Goal: Task Accomplishment & Management: Use online tool/utility

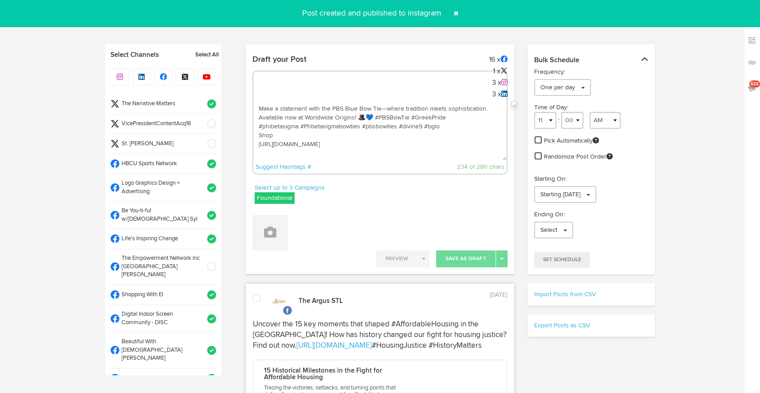
select select "11"
select select "14"
select select "11"
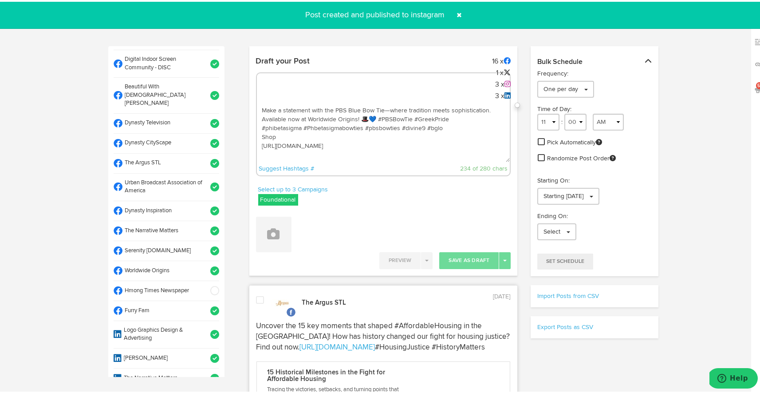
drag, startPoint x: 326, startPoint y: 156, endPoint x: 251, endPoint y: 64, distance: 118.3
click at [251, 64] on div "Draft your Post 16 x 1 x 3 x 3 x Make a statement with the PBS Blue Bow Tie—whe…" at bounding box center [383, 117] width 268 height 132
paste textarea "ARGUS News. Now. E News. [DATE] 📢 Big stories in [US_STATE]: [GEOGRAPHIC_DATA] …"
type textarea "ARGUS News. Now. E News. [DATE] 📢 Big stories in [US_STATE]: [GEOGRAPHIC_DATA] …"
click at [268, 236] on icon at bounding box center [274, 232] width 12 height 12
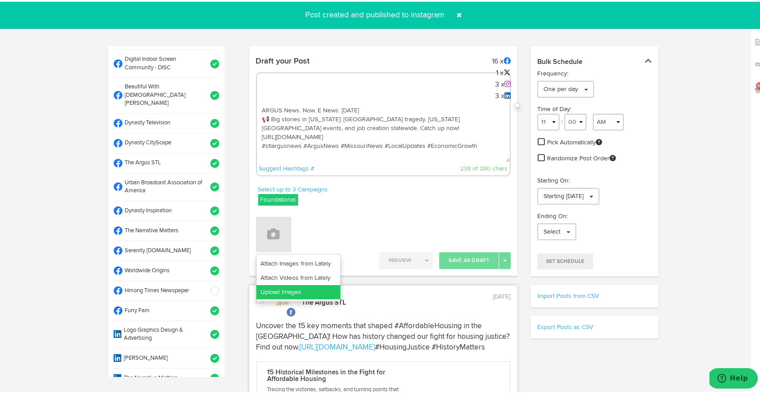
click at [280, 289] on link "Upload Images" at bounding box center [299, 290] width 84 height 14
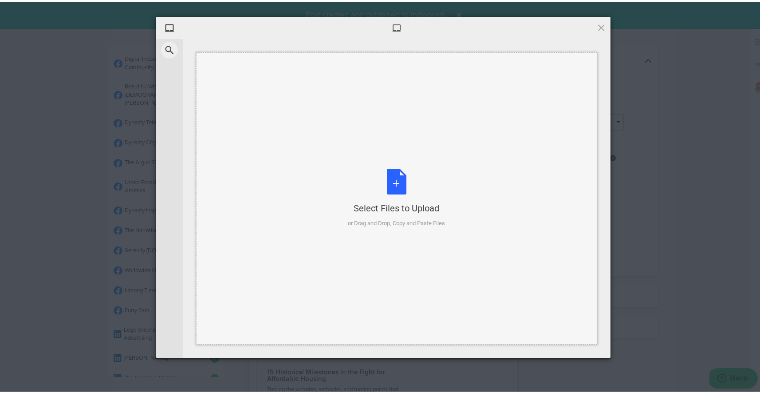
click at [395, 193] on div "Select Files to Upload or Drag and Drop, Copy and Paste Files" at bounding box center [396, 196] width 97 height 59
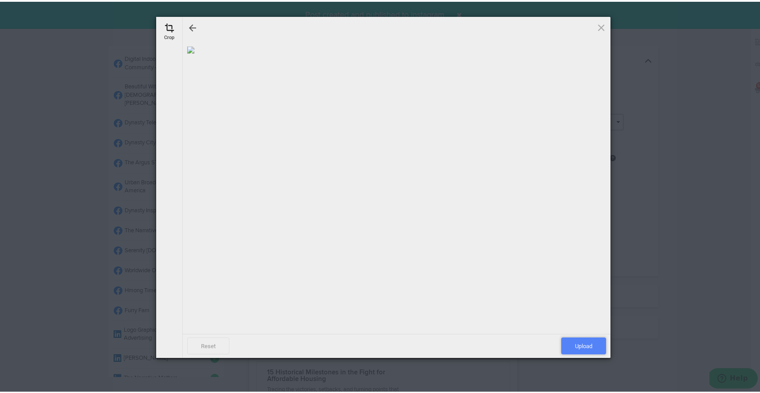
click at [585, 343] on span "Upload" at bounding box center [583, 344] width 45 height 17
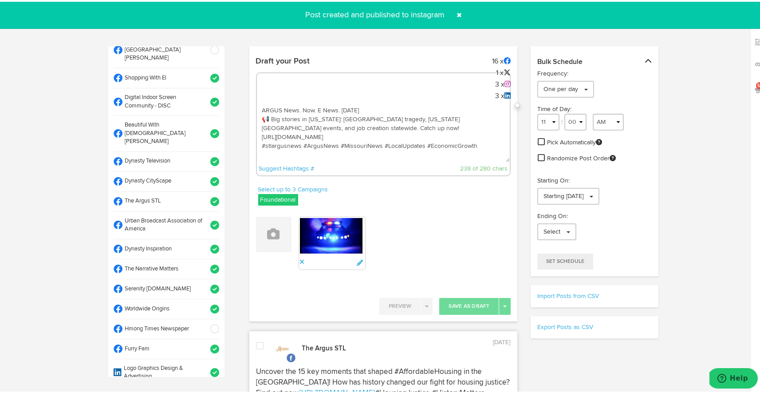
scroll to position [216, 0]
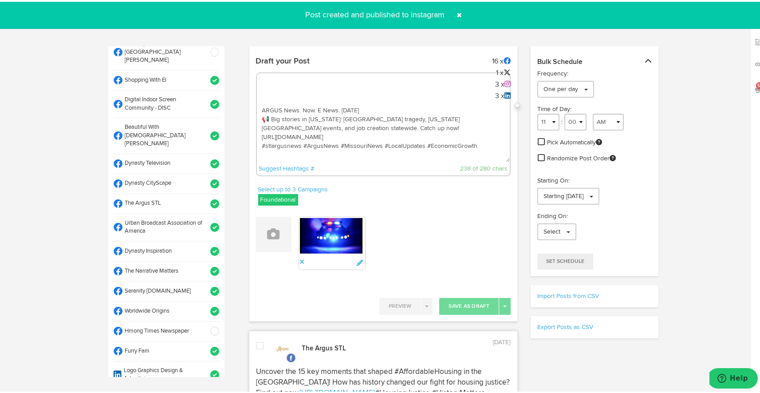
click at [204, 192] on li "The Argus STL" at bounding box center [167, 202] width 106 height 20
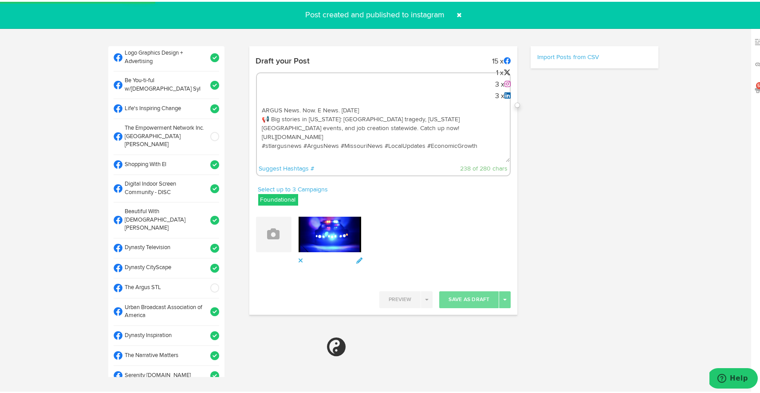
scroll to position [132, 0]
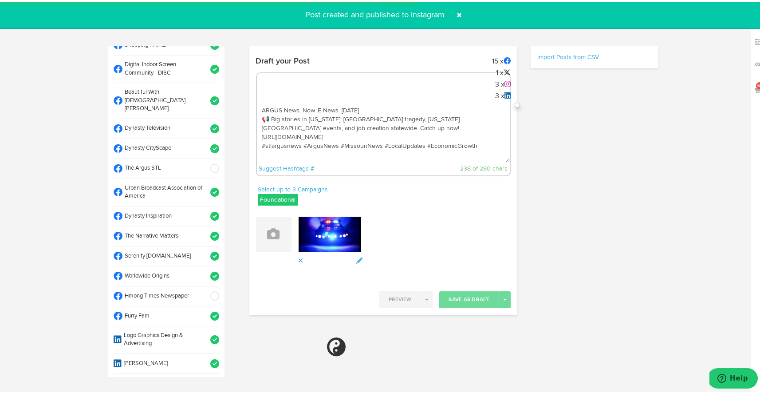
select select "11"
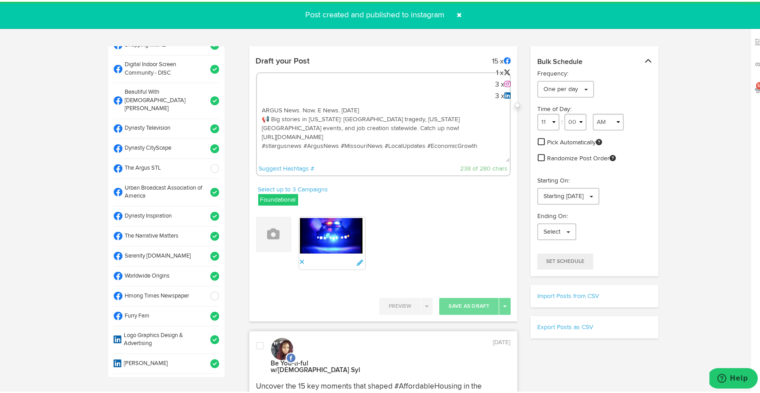
scroll to position [271, 0]
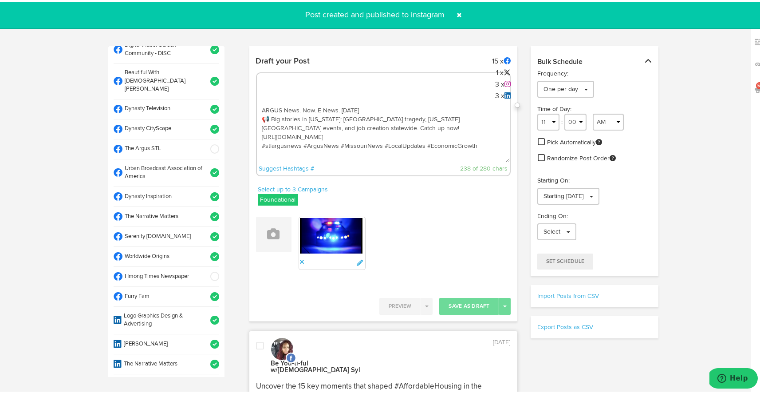
click at [207, 250] on span at bounding box center [212, 254] width 15 height 9
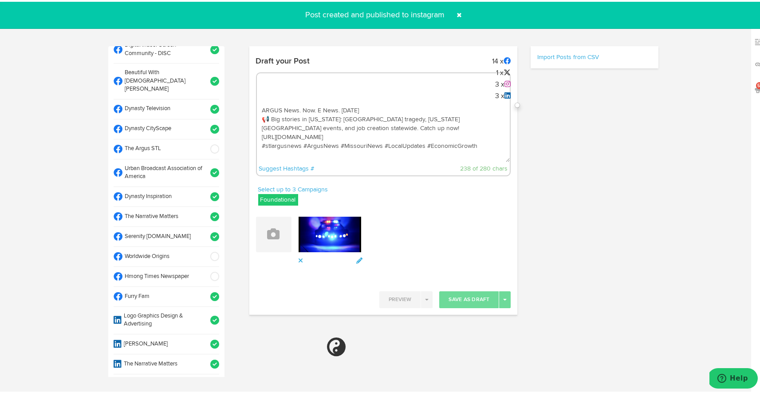
select select "11"
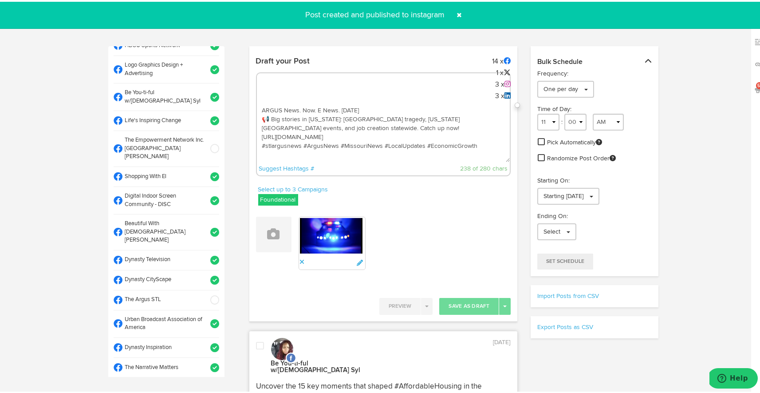
scroll to position [0, 0]
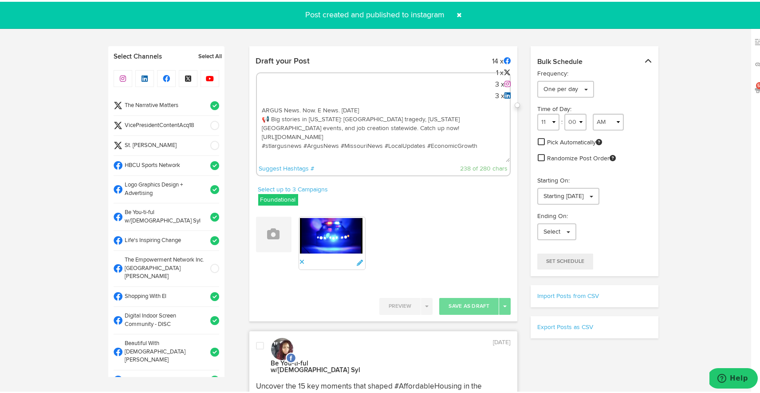
click at [208, 103] on span at bounding box center [212, 103] width 15 height 9
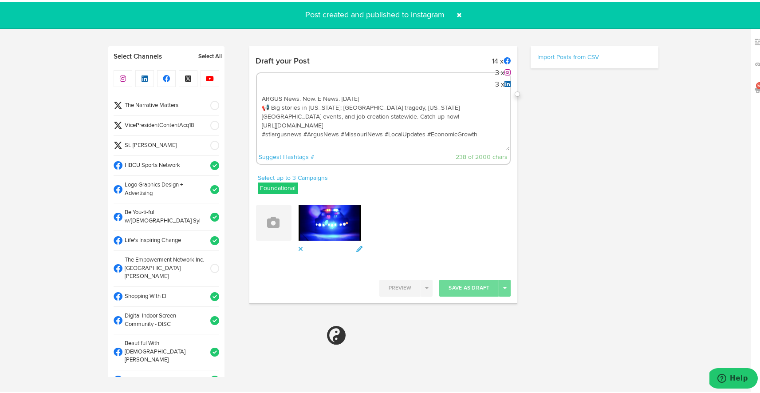
click at [434, 138] on textarea "ARGUS News. Now. E News. [DATE] 📢 Big stories in [US_STATE]: [GEOGRAPHIC_DATA] …" at bounding box center [383, 119] width 253 height 59
select select "11"
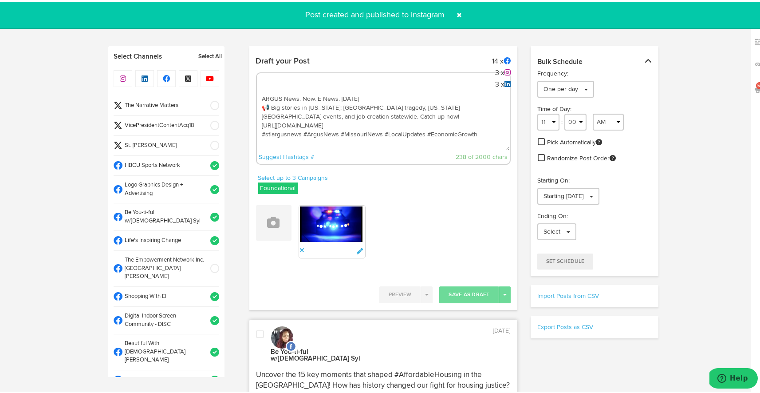
click at [378, 143] on textarea "ARGUS News. Now. E News. [DATE] 📢 Big stories in [US_STATE]: [GEOGRAPHIC_DATA] …" at bounding box center [383, 119] width 253 height 59
click at [205, 121] on span at bounding box center [212, 123] width 15 height 9
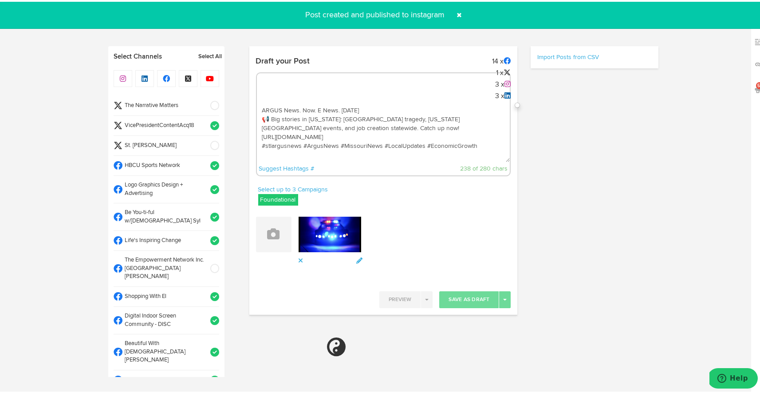
select select "11"
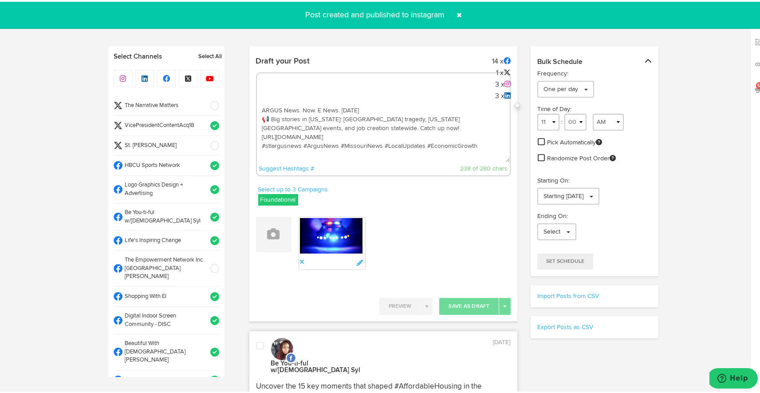
click at [457, 12] on span at bounding box center [460, 13] width 14 height 14
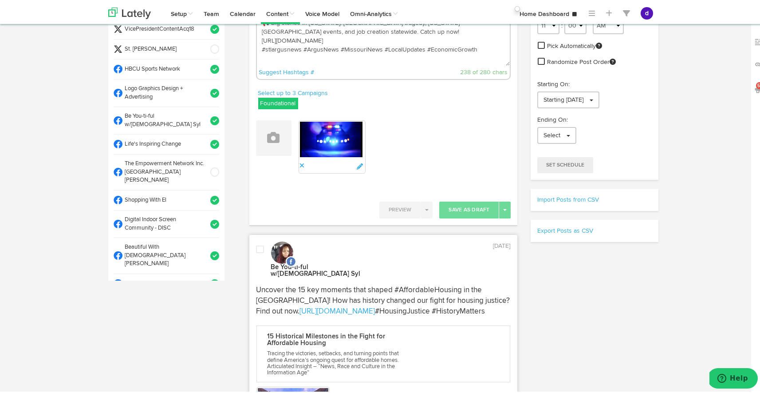
scroll to position [493, 0]
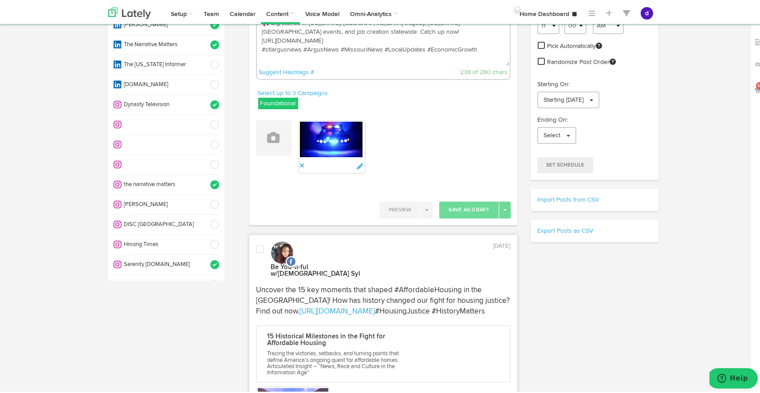
click at [206, 178] on span at bounding box center [212, 182] width 15 height 9
click at [206, 99] on span at bounding box center [212, 103] width 15 height 9
click at [205, 258] on span at bounding box center [212, 262] width 15 height 9
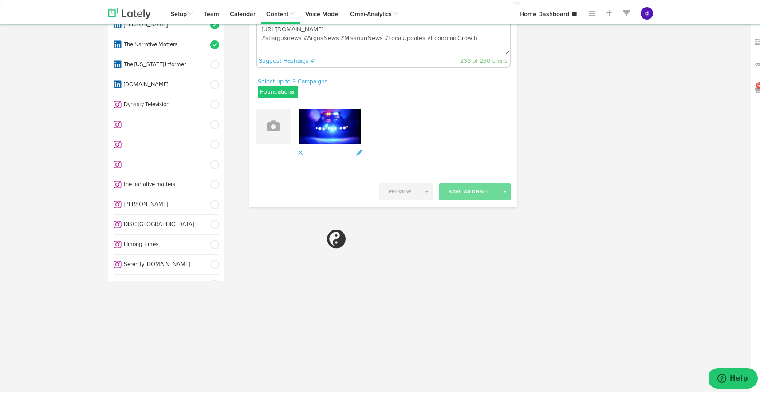
select select "11"
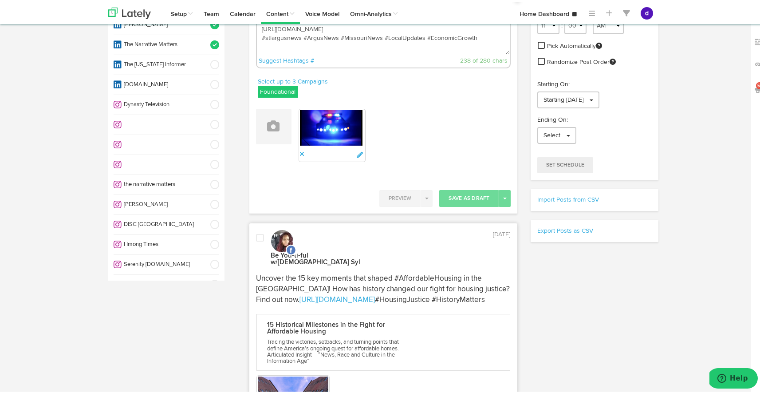
click at [205, 258] on span at bounding box center [212, 262] width 15 height 9
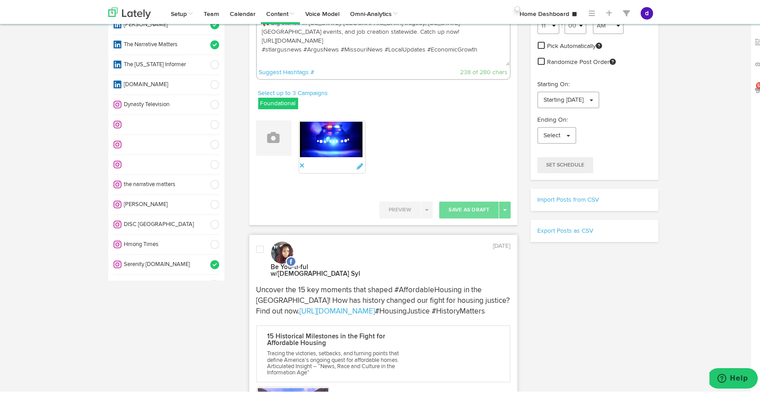
click at [205, 178] on span at bounding box center [212, 182] width 15 height 9
click at [205, 99] on span at bounding box center [212, 103] width 15 height 9
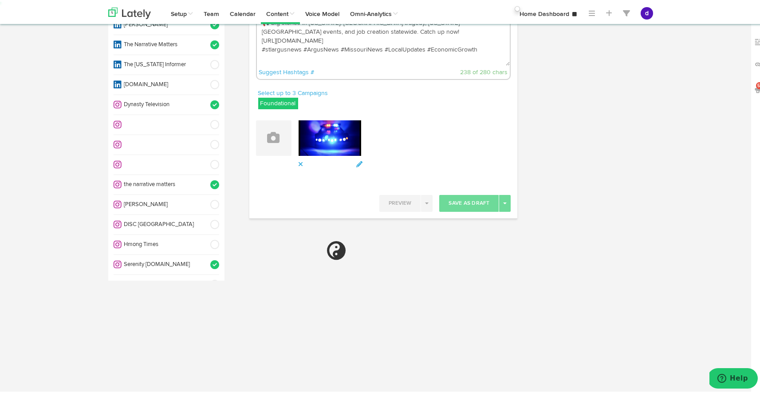
select select "11"
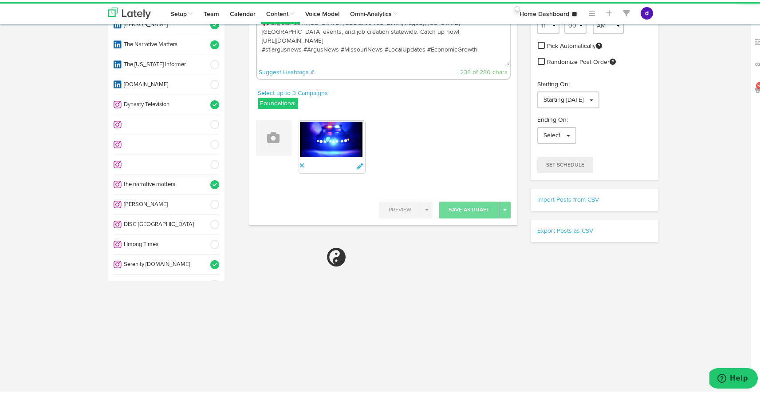
scroll to position [0, 0]
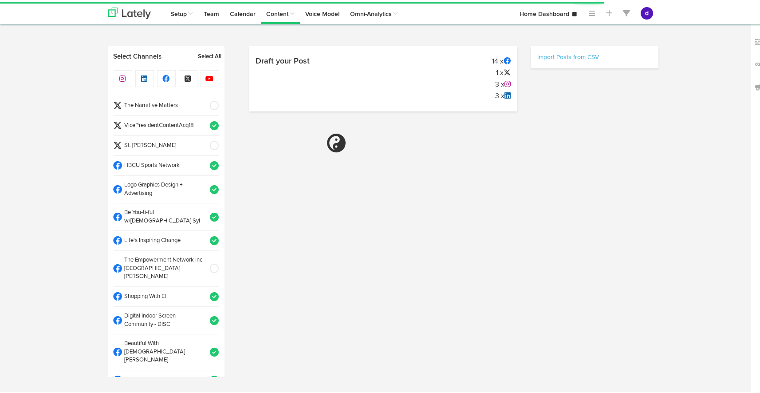
select select "9"
select select "48"
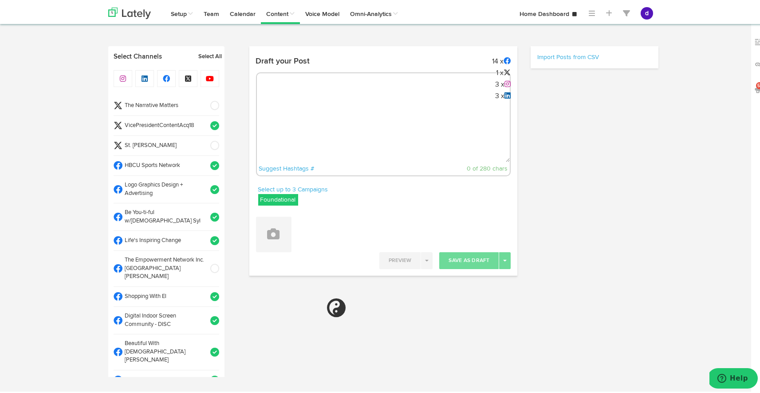
click at [268, 107] on textarea at bounding box center [383, 131] width 253 height 59
select select "11"
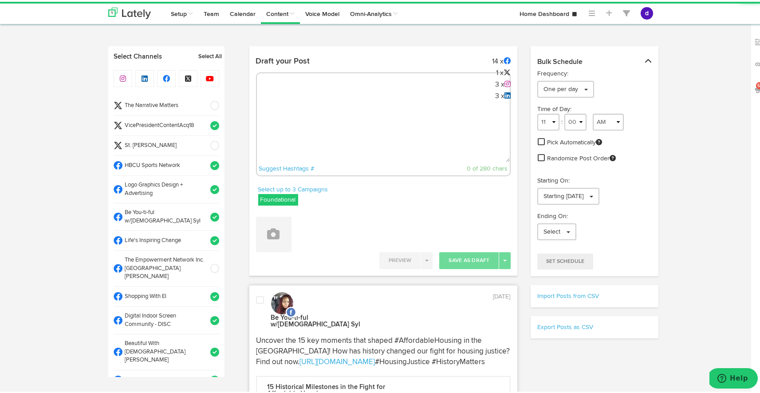
paste textarea "ARGUS News. Now. E News. [DATE] 📢 Big stories in [US_STATE]: [GEOGRAPHIC_DATA] …"
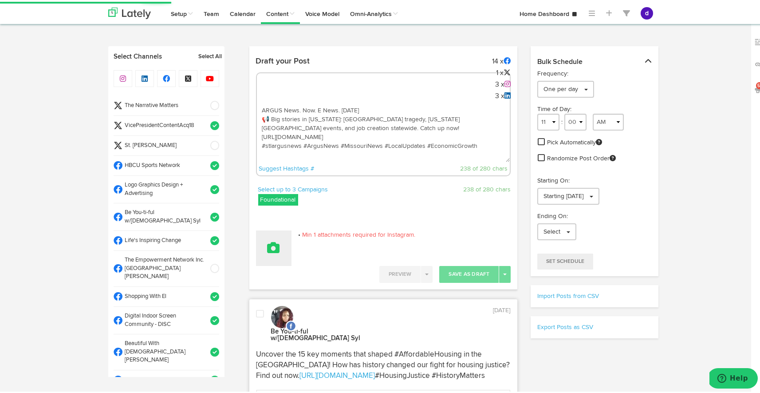
type textarea "ARGUS News. Now. E News. [DATE] 📢 Big stories in [US_STATE]: [GEOGRAPHIC_DATA] …"
click at [268, 236] on button at bounding box center [274, 247] width 36 height 36
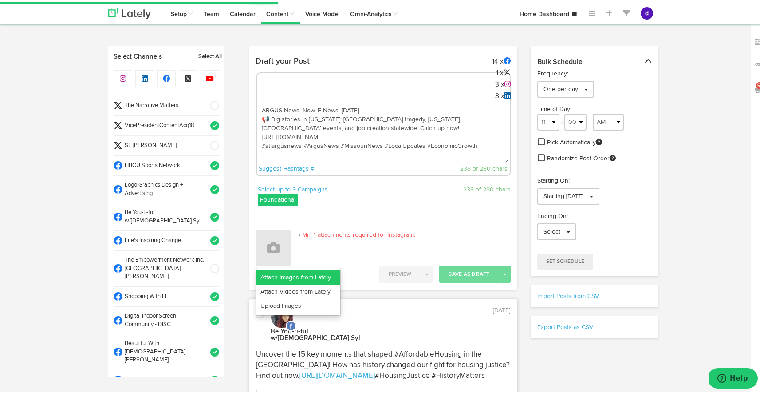
click at [278, 275] on link "Attach Images from Lately" at bounding box center [299, 275] width 84 height 14
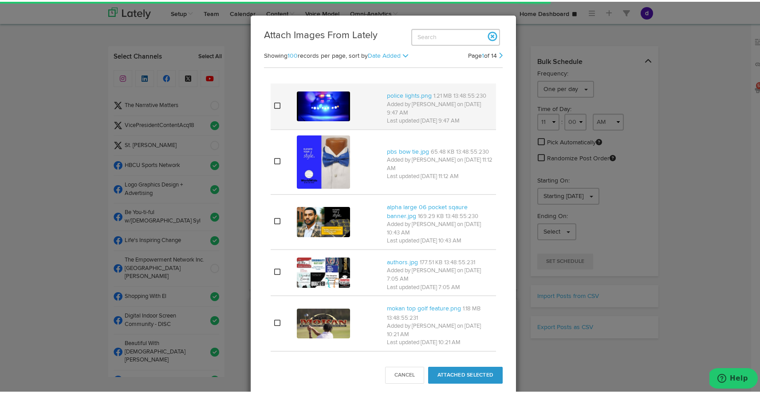
click at [276, 104] on icon at bounding box center [277, 103] width 6 height 7
click at [459, 373] on button "Attached Selected" at bounding box center [465, 373] width 75 height 17
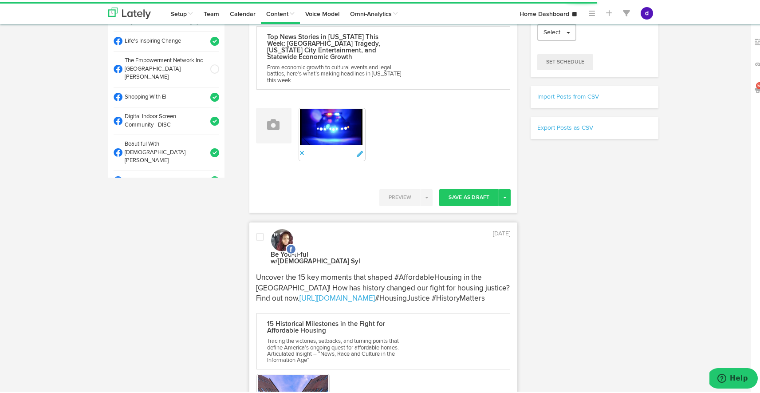
scroll to position [338, 0]
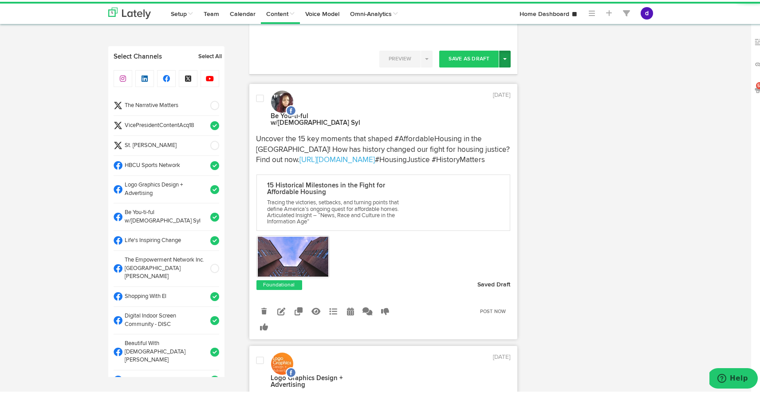
click at [503, 52] on button "Toggle Dropdown" at bounding box center [505, 57] width 12 height 17
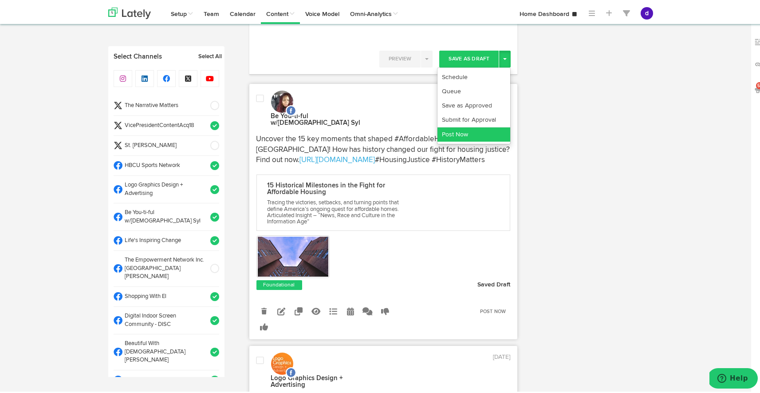
click at [505, 126] on link "Post Now" at bounding box center [474, 133] width 73 height 14
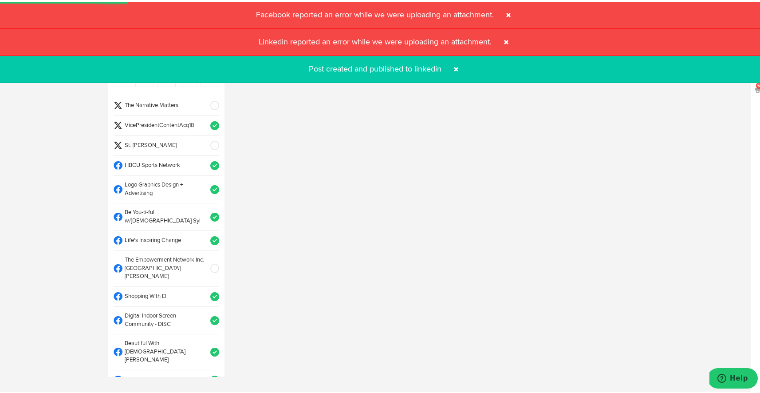
select select "11"
